Goal: Navigation & Orientation: Find specific page/section

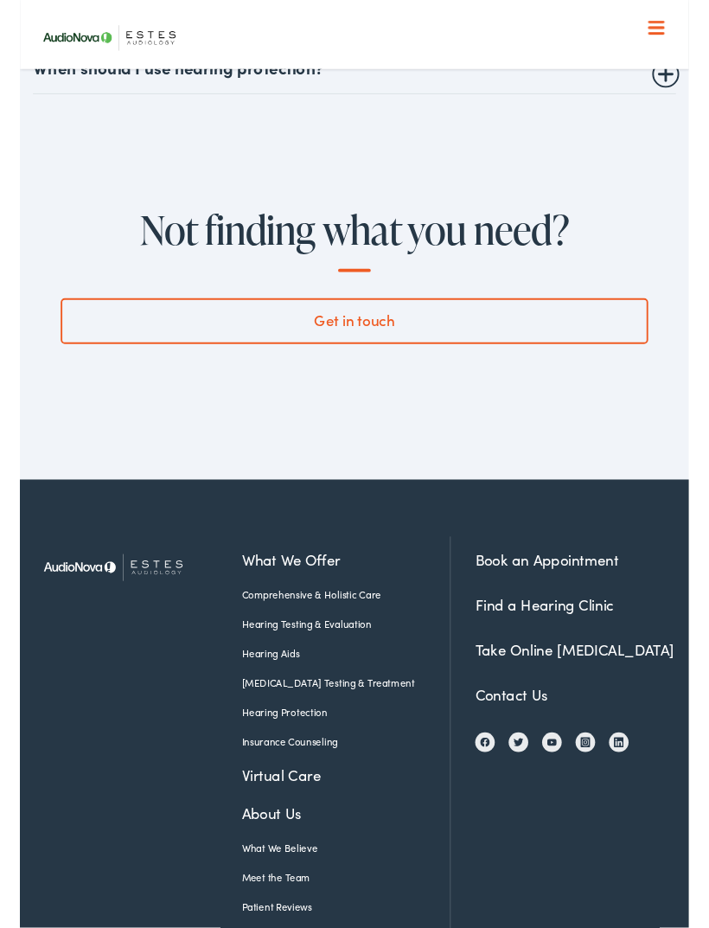
scroll to position [7016, 0]
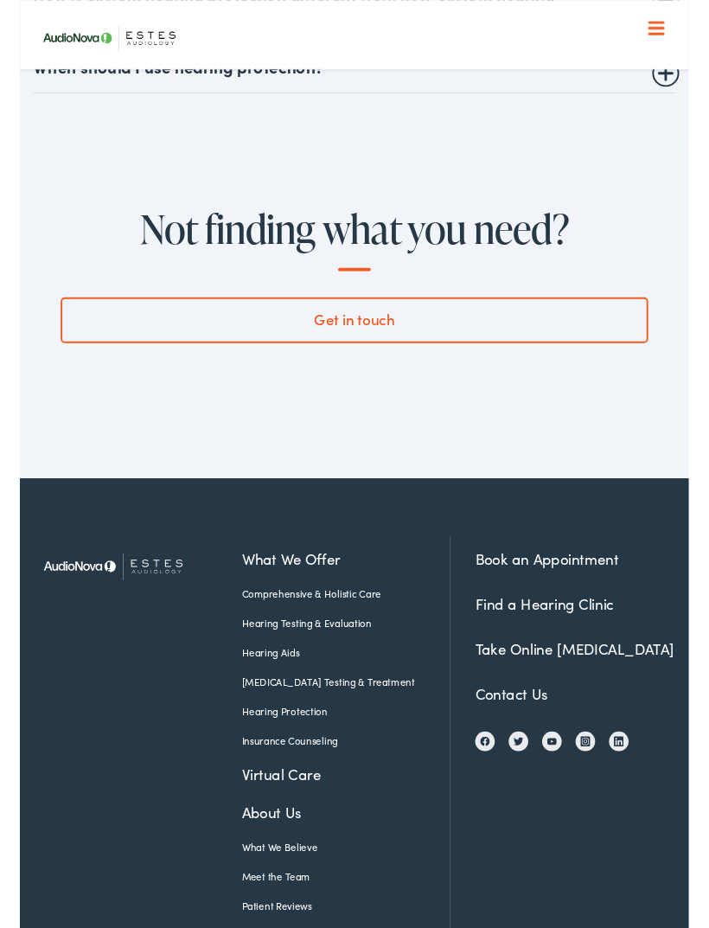
click at [328, 714] on link "[MEDICAL_DATA] Testing & Treatment" at bounding box center [332, 722] width 195 height 16
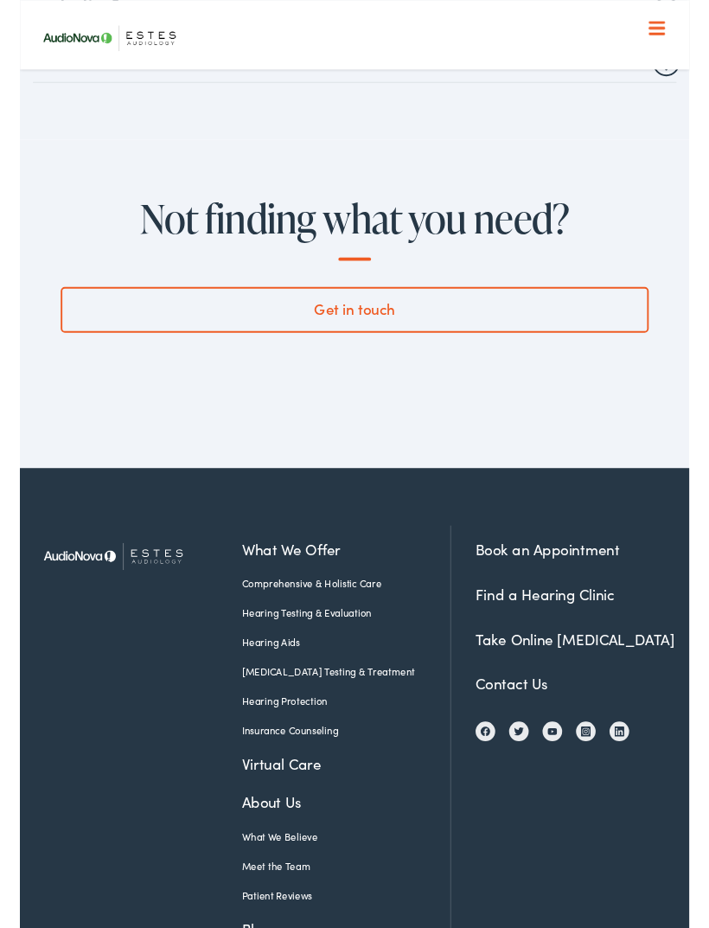
scroll to position [7025, 0]
click at [551, 619] on link "Find a Hearing Clinic" at bounding box center [555, 630] width 147 height 22
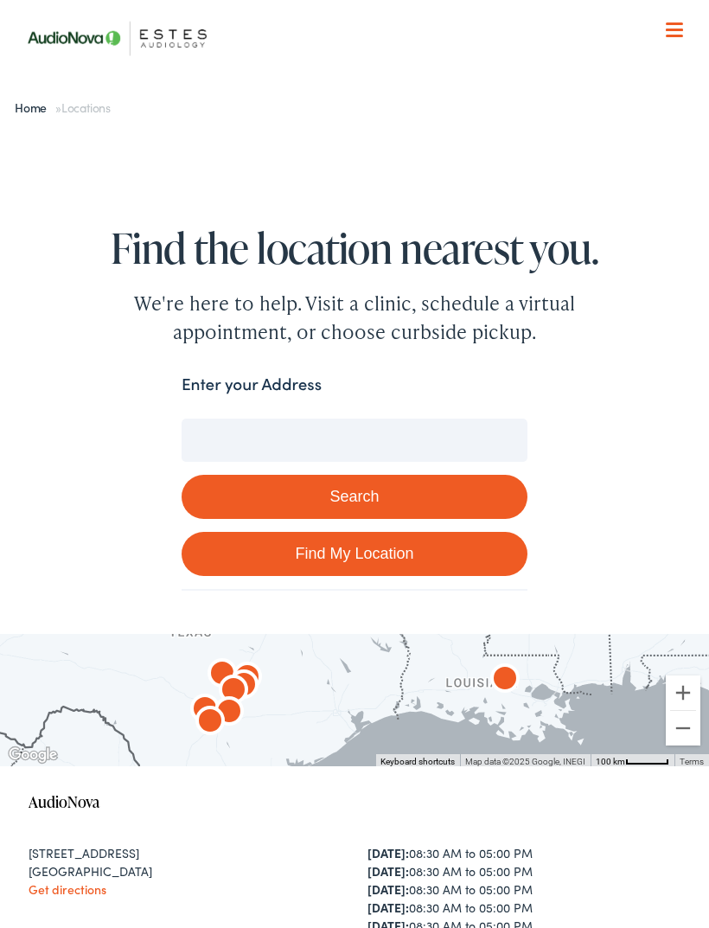
click at [224, 433] on input "Enter your Address" at bounding box center [355, 439] width 346 height 43
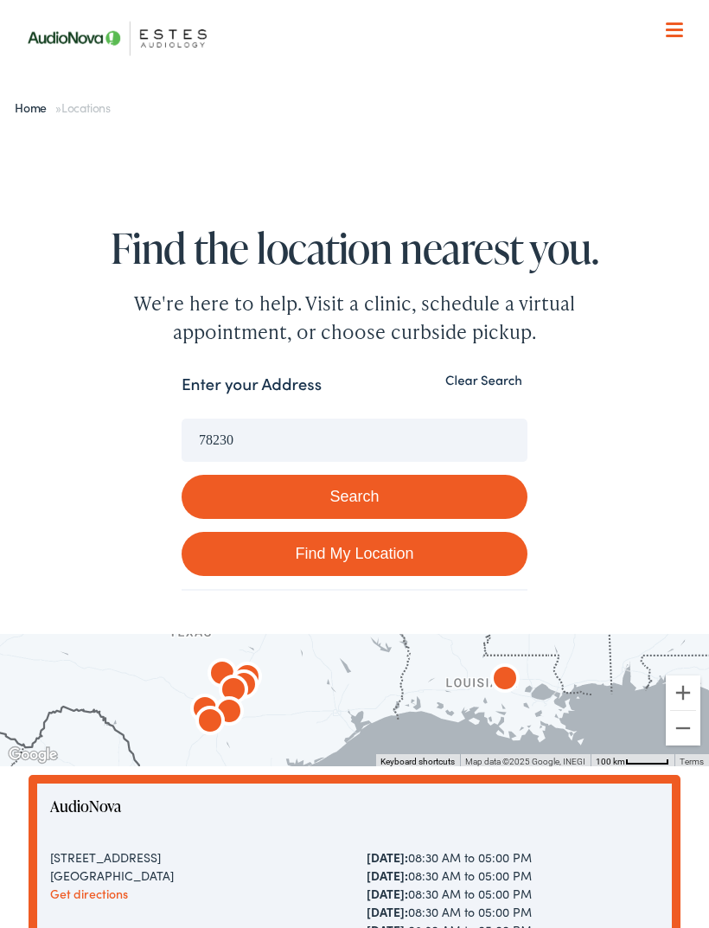
type input "78230"
click at [354, 496] on button "Search" at bounding box center [355, 497] width 346 height 44
click at [352, 489] on button "Search" at bounding box center [355, 497] width 346 height 44
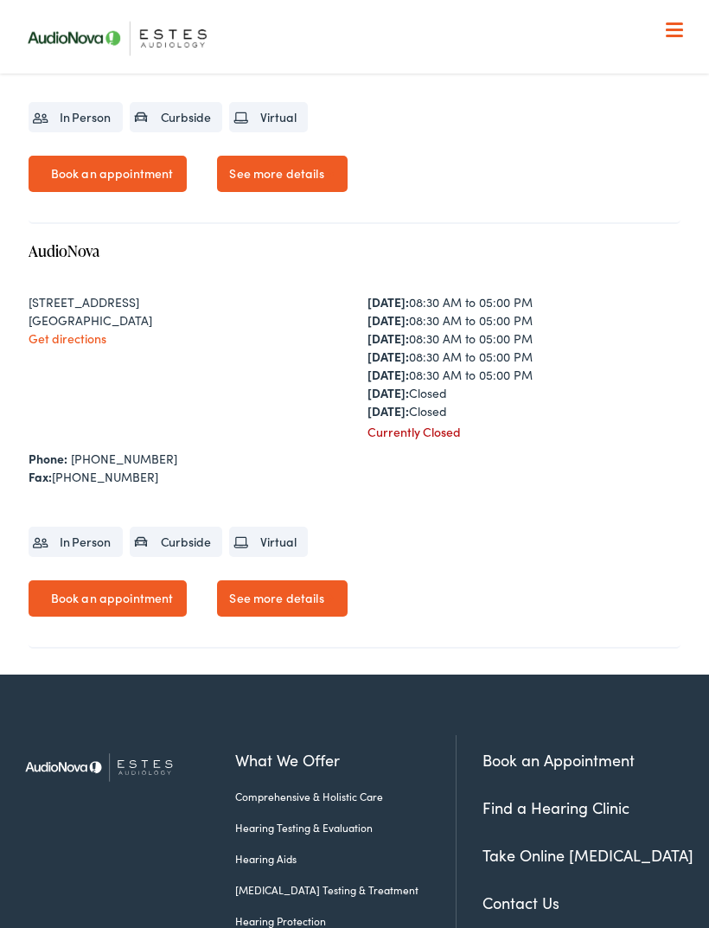
scroll to position [3522, 0]
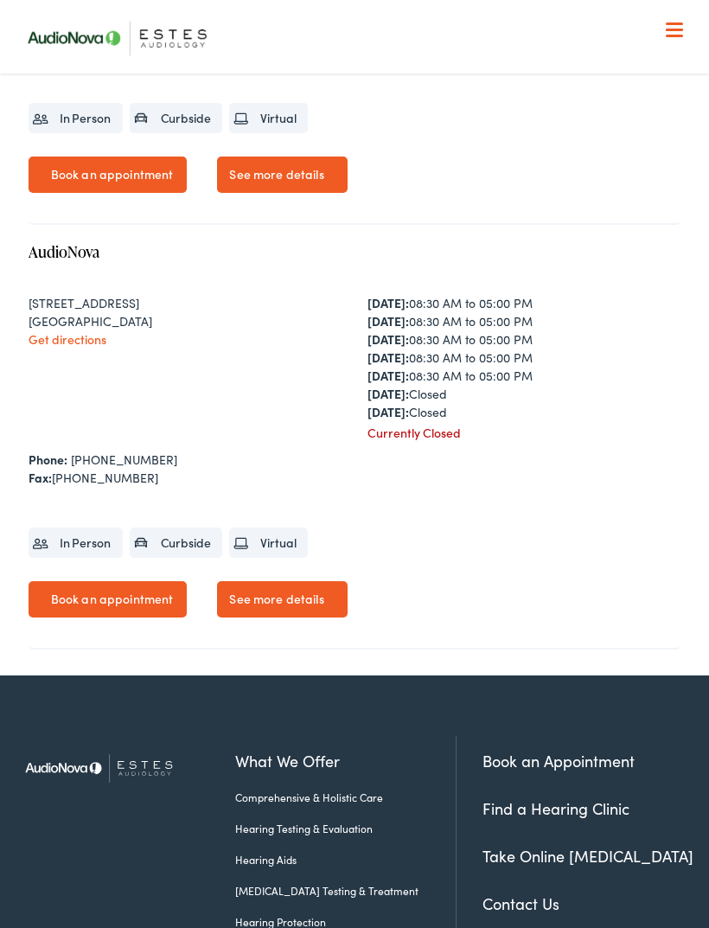
click at [285, 617] on link "See more details" at bounding box center [282, 599] width 130 height 36
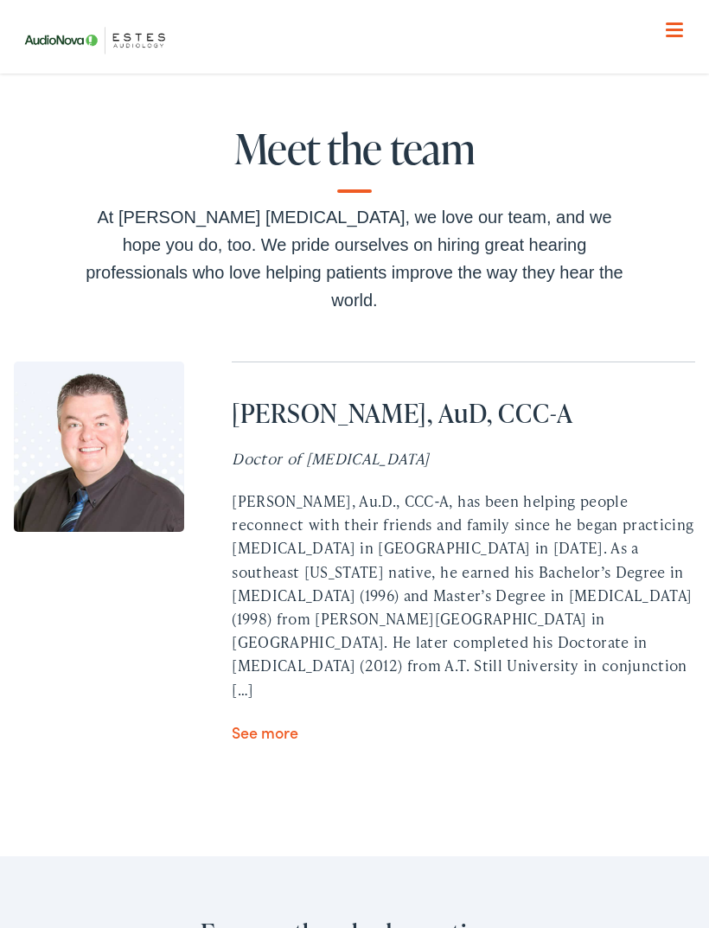
scroll to position [3941, 0]
click at [262, 722] on link "See more" at bounding box center [265, 733] width 67 height 22
